Goal: Information Seeking & Learning: Learn about a topic

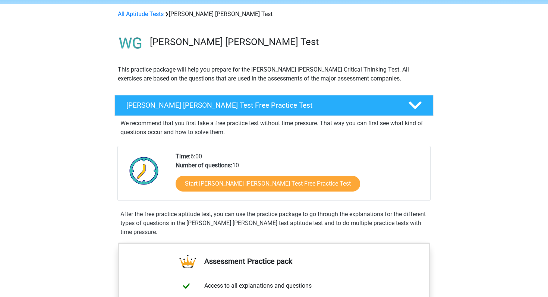
scroll to position [50, 0]
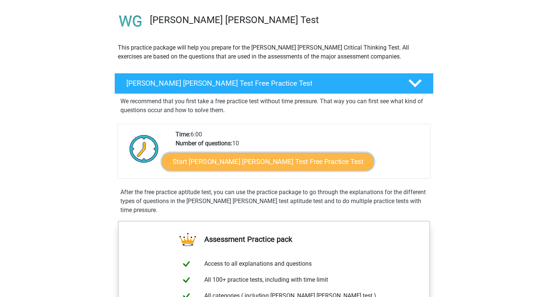
click at [241, 166] on link "Start Watson Glaser Test Free Practice Test" at bounding box center [268, 162] width 212 height 18
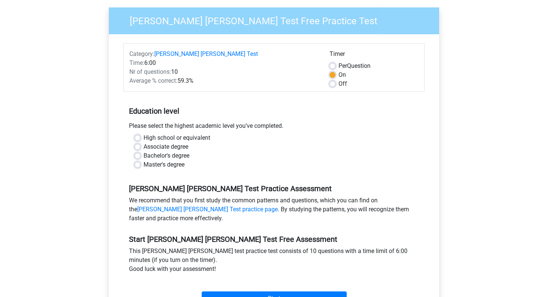
scroll to position [73, 0]
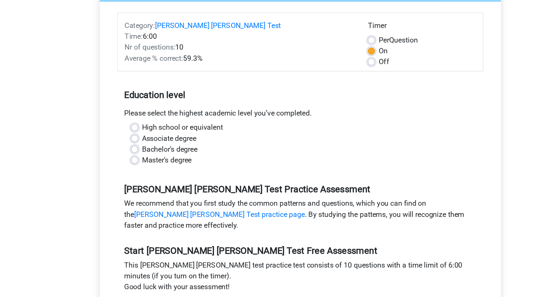
click at [138, 123] on div "High school or equivalent" at bounding box center [274, 127] width 279 height 9
click at [144, 123] on label "High school or equivalent" at bounding box center [177, 127] width 67 height 9
click at [136, 123] on input "High school or equivalent" at bounding box center [138, 126] width 6 height 7
radio input "true"
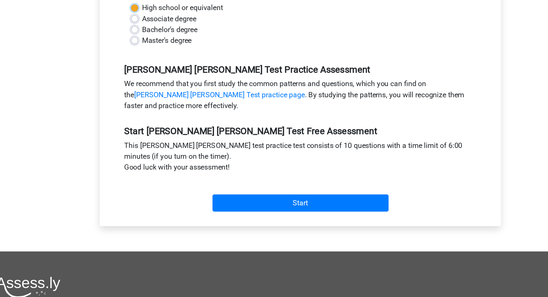
scroll to position [142, 0]
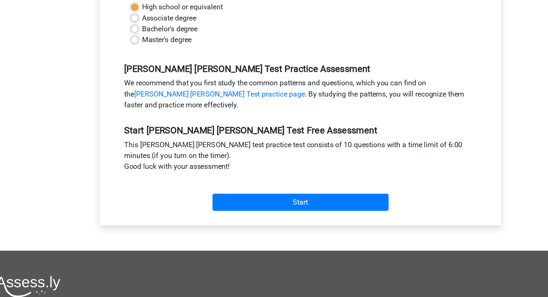
click at [214, 200] on div "Start" at bounding box center [273, 213] width 301 height 26
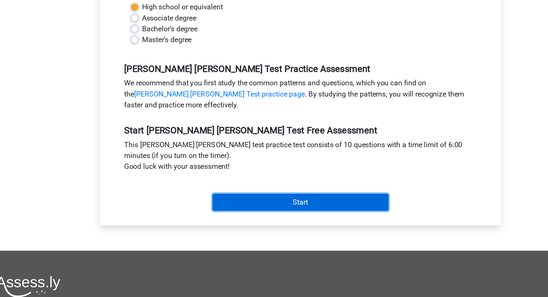
click at [214, 212] on input "Start" at bounding box center [274, 219] width 145 height 14
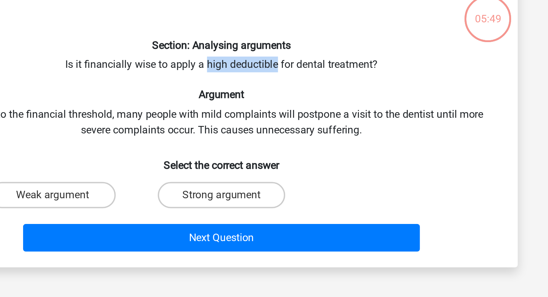
drag, startPoint x: 265, startPoint y: 82, endPoint x: 306, endPoint y: 85, distance: 40.4
click at [306, 85] on div "Section: Analysing arguments Is it financially wise to apply a high deductible …" at bounding box center [274, 116] width 330 height 152
copy div "high deductible"
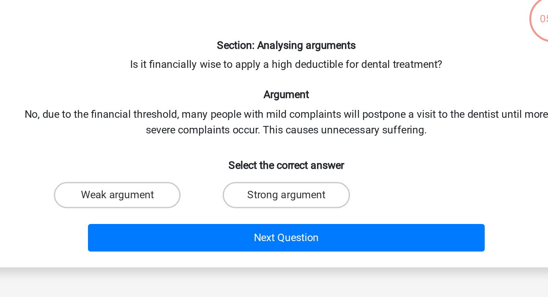
click at [285, 123] on div "Section: Analysing arguments Is it financially wise to apply a high deductible …" at bounding box center [274, 116] width 330 height 152
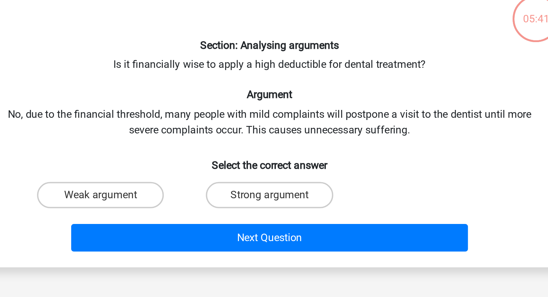
click at [307, 131] on h6 "Select the correct answer" at bounding box center [274, 137] width 312 height 13
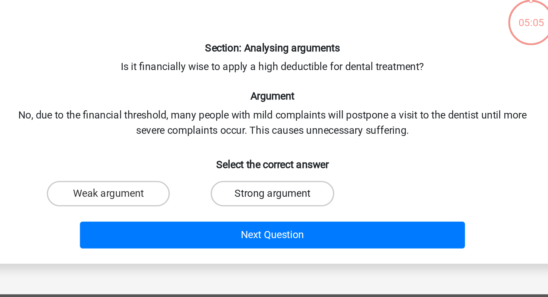
click at [251, 155] on label "Strong argument" at bounding box center [274, 157] width 72 height 15
click at [274, 157] on input "Strong argument" at bounding box center [276, 159] width 5 height 5
radio input "true"
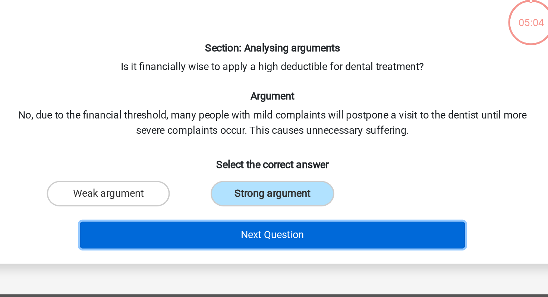
click at [242, 179] on button "Next Question" at bounding box center [274, 182] width 226 height 16
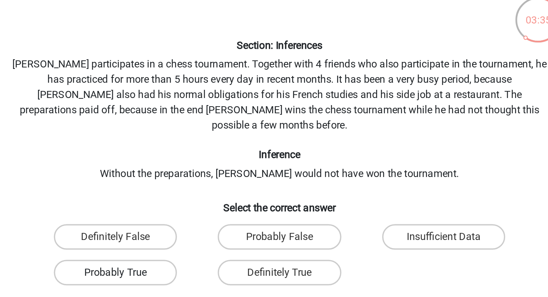
click at [206, 198] on label "Probably True" at bounding box center [178, 205] width 72 height 15
click at [183, 205] on input "Probably True" at bounding box center [180, 207] width 5 height 5
radio input "true"
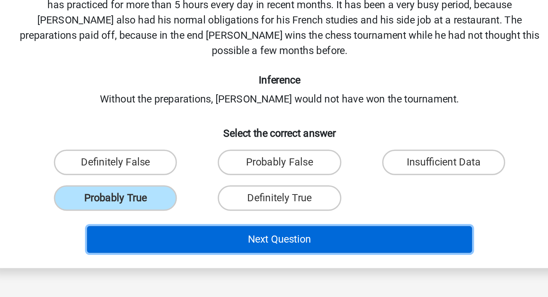
click at [236, 223] on button "Next Question" at bounding box center [274, 229] width 226 height 16
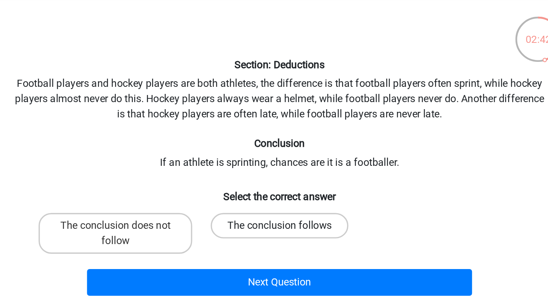
click at [246, 164] on label "The conclusion follows" at bounding box center [274, 166] width 81 height 15
click at [274, 166] on input "The conclusion follows" at bounding box center [276, 168] width 5 height 5
radio input "true"
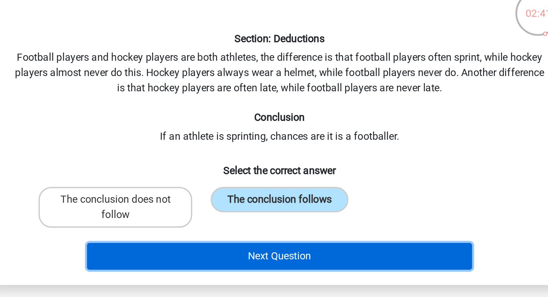
click at [245, 197] on button "Next Question" at bounding box center [274, 200] width 226 height 16
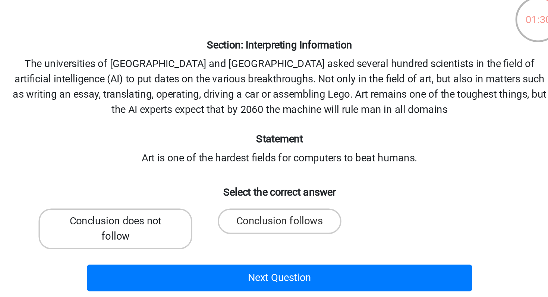
drag, startPoint x: 211, startPoint y: 174, endPoint x: 217, endPoint y: 176, distance: 6.6
click at [211, 174] on label "Conclusion does not follow" at bounding box center [178, 180] width 90 height 24
click at [183, 175] on input "Conclusion does not follow" at bounding box center [180, 177] width 5 height 5
radio input "true"
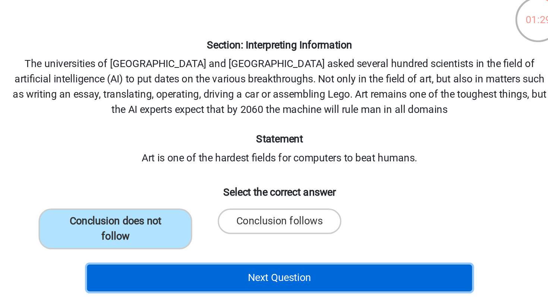
click at [240, 210] on button "Next Question" at bounding box center [274, 209] width 226 height 16
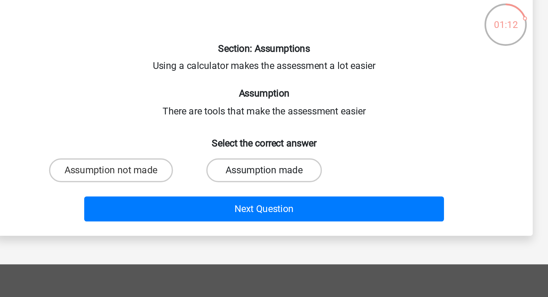
click at [249, 150] on label "Assumption made" at bounding box center [274, 148] width 72 height 15
click at [274, 150] on input "Assumption made" at bounding box center [276, 150] width 5 height 5
radio input "true"
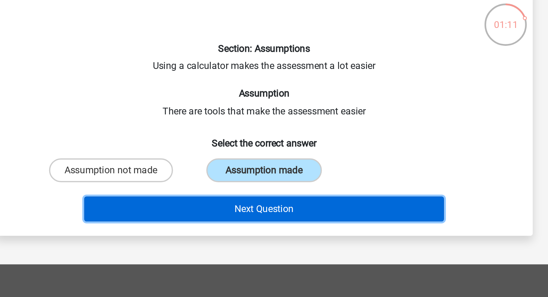
click at [241, 173] on button "Next Question" at bounding box center [274, 173] width 226 height 16
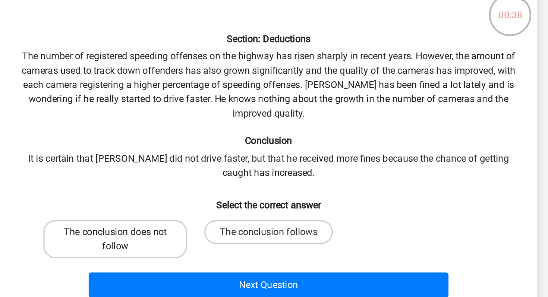
click at [207, 197] on label "The conclusion does not follow" at bounding box center [178, 198] width 90 height 24
click at [183, 197] on input "The conclusion does not follow" at bounding box center [180, 195] width 5 height 5
radio input "true"
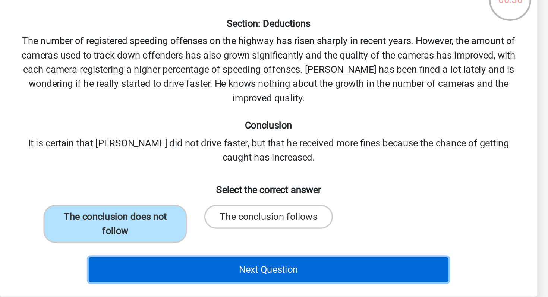
click at [229, 229] on button "Next Question" at bounding box center [274, 226] width 226 height 16
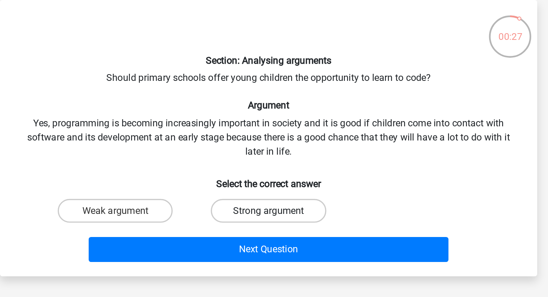
click at [248, 166] on label "Strong argument" at bounding box center [274, 166] width 72 height 15
click at [274, 166] on input "Strong argument" at bounding box center [276, 168] width 5 height 5
radio input "true"
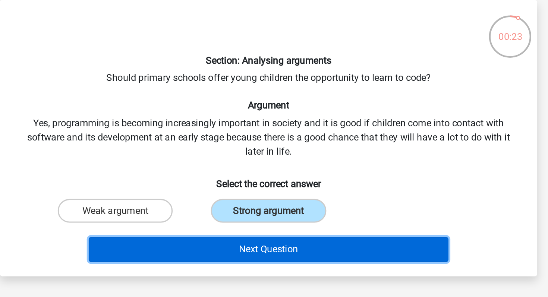
click at [239, 193] on button "Next Question" at bounding box center [274, 191] width 226 height 16
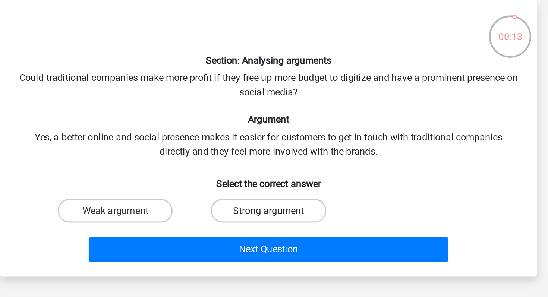
click at [247, 168] on label "Strong argument" at bounding box center [274, 166] width 72 height 15
click at [274, 168] on input "Strong argument" at bounding box center [276, 168] width 5 height 5
radio input "true"
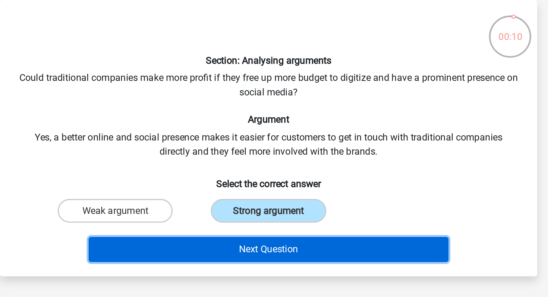
click at [242, 194] on button "Next Question" at bounding box center [274, 191] width 226 height 16
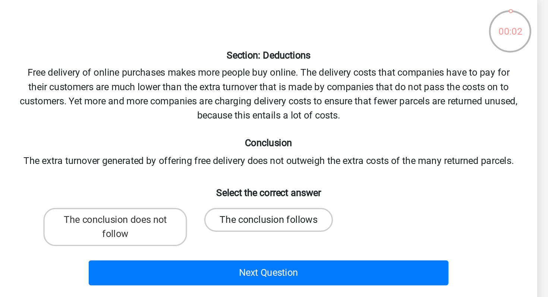
click at [244, 172] on label "The conclusion follows" at bounding box center [274, 175] width 81 height 15
click at [274, 175] on input "The conclusion follows" at bounding box center [276, 177] width 5 height 5
radio input "true"
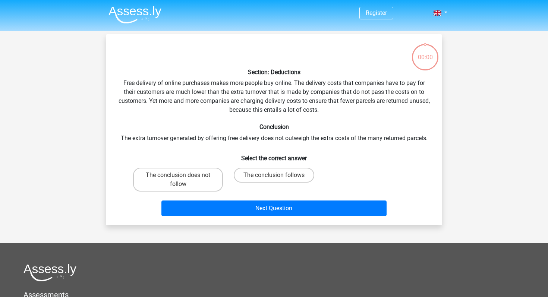
scroll to position [37, 0]
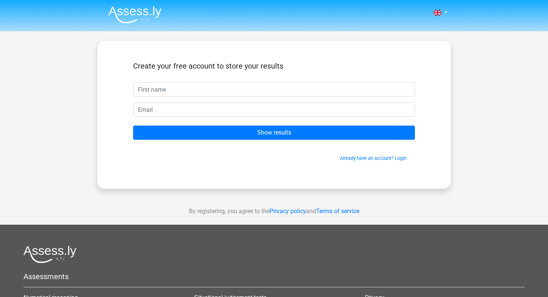
click at [215, 91] on input "text" at bounding box center [274, 89] width 282 height 14
type input "[PERSON_NAME]"
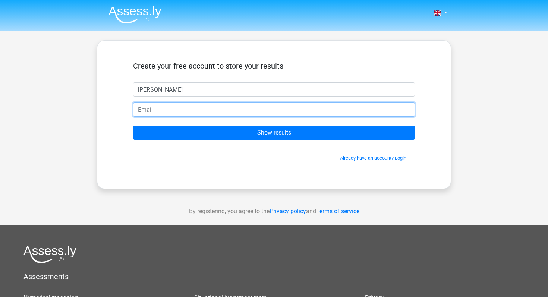
click at [178, 104] on input "email" at bounding box center [274, 110] width 282 height 14
type input "[EMAIL_ADDRESS][DOMAIN_NAME]"
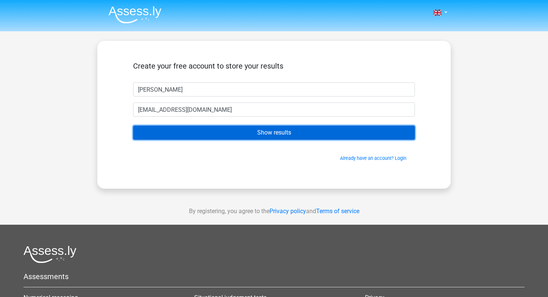
click at [185, 128] on input "Show results" at bounding box center [274, 133] width 282 height 14
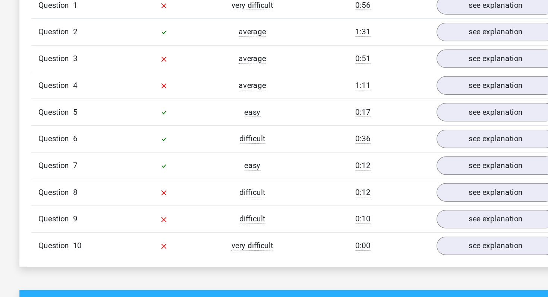
scroll to position [582, 0]
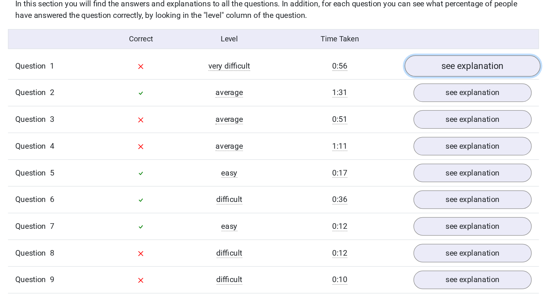
click at [393, 55] on link "see explanation" at bounding box center [427, 61] width 104 height 16
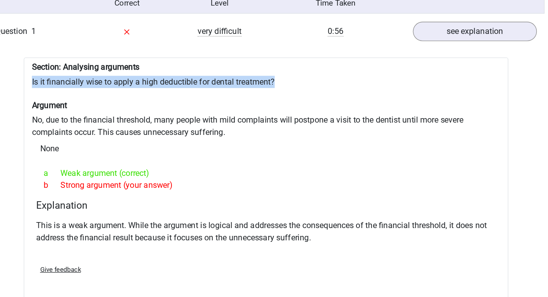
drag, startPoint x: 100, startPoint y: 90, endPoint x: 302, endPoint y: 89, distance: 201.3
click at [302, 89] on div "Section: Analysing arguments Is it financially wise to apply a high deductible …" at bounding box center [274, 170] width 354 height 180
copy div "Is it financially wise to apply a high deductible for dental treatment?"
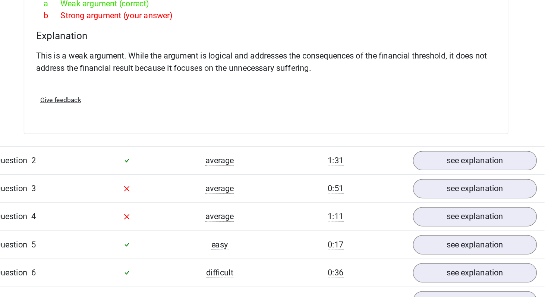
scroll to position [675, 0]
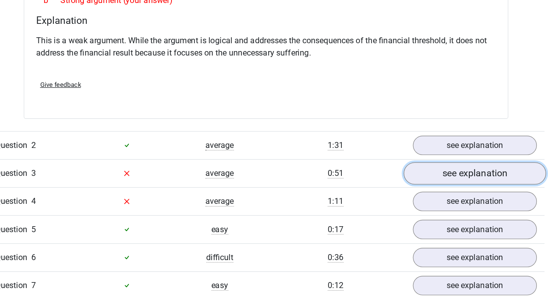
click at [397, 205] on link "see explanation" at bounding box center [427, 206] width 104 height 16
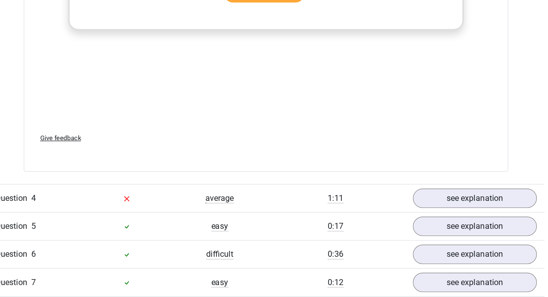
scroll to position [1124, 0]
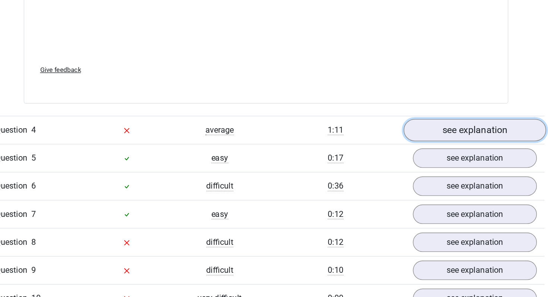
click at [405, 171] on link "see explanation" at bounding box center [427, 175] width 104 height 16
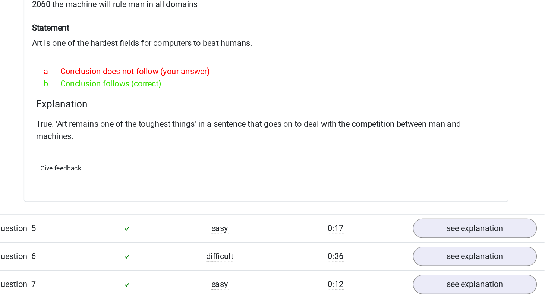
scroll to position [1375, 0]
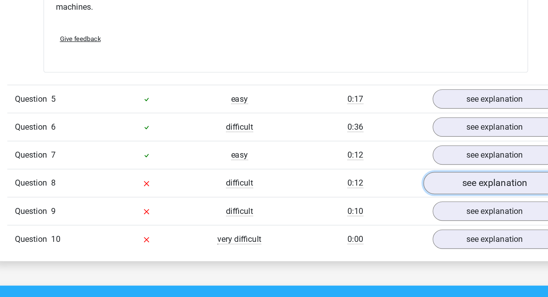
click at [402, 209] on link "see explanation" at bounding box center [427, 213] width 104 height 16
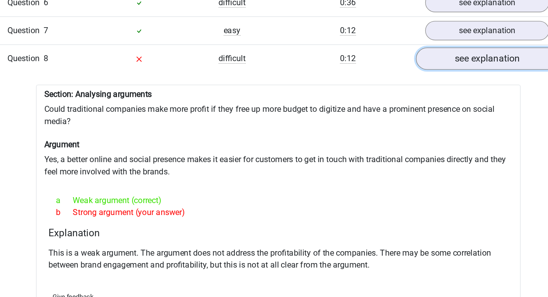
scroll to position [1469, 0]
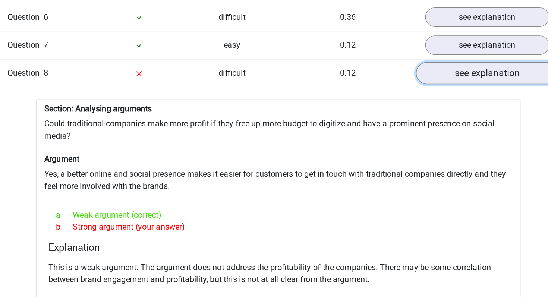
click at [396, 114] on link "see explanation" at bounding box center [427, 119] width 104 height 16
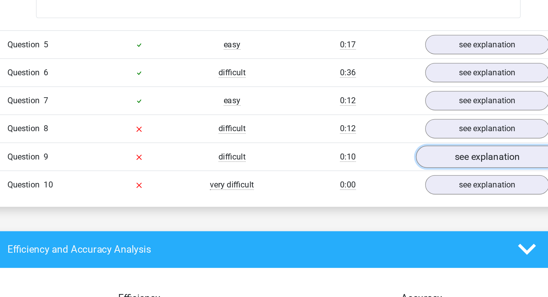
click at [399, 136] on link "see explanation" at bounding box center [427, 140] width 104 height 16
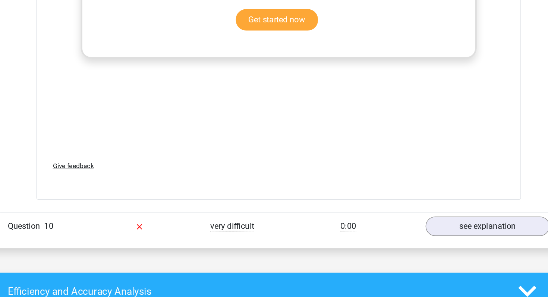
scroll to position [1808, 0]
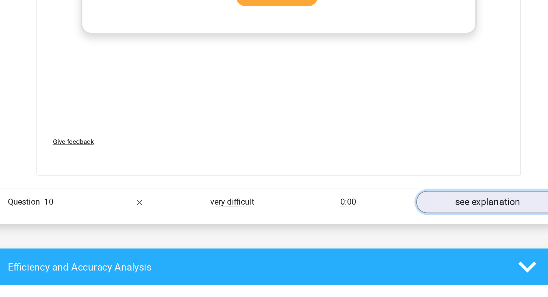
click at [402, 221] on link "see explanation" at bounding box center [427, 228] width 104 height 16
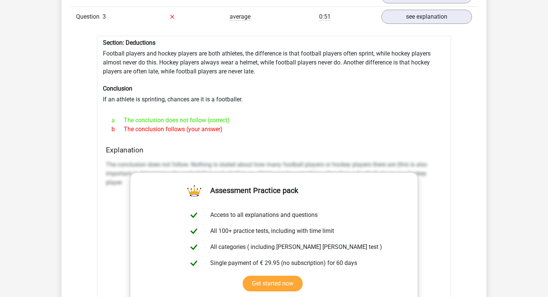
scroll to position [863, 0]
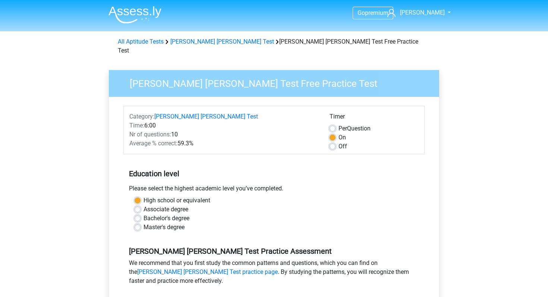
scroll to position [142, 0]
